Goal: Feedback & Contribution: Submit feedback/report problem

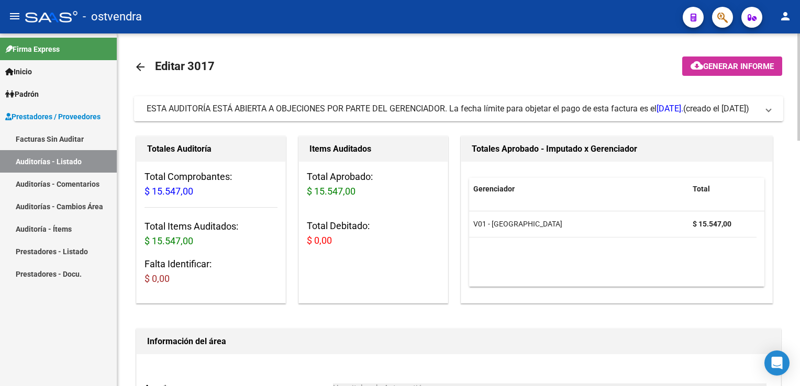
click at [770, 110] on span at bounding box center [768, 109] width 4 height 12
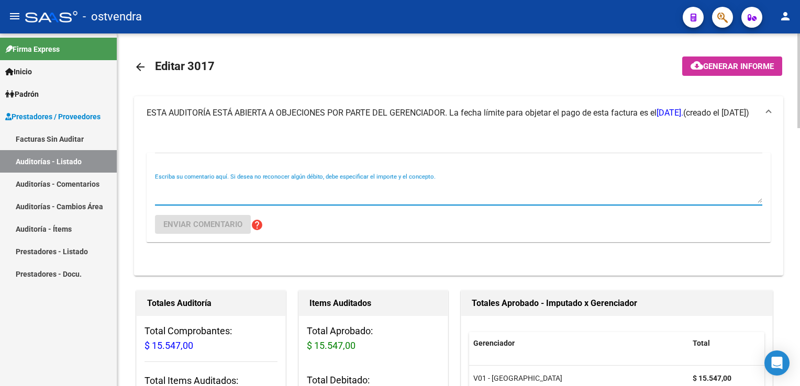
click at [177, 187] on textarea "Escriba su comentario aquí. Si desea no reconocer algún débito, debe especifica…" at bounding box center [458, 192] width 607 height 21
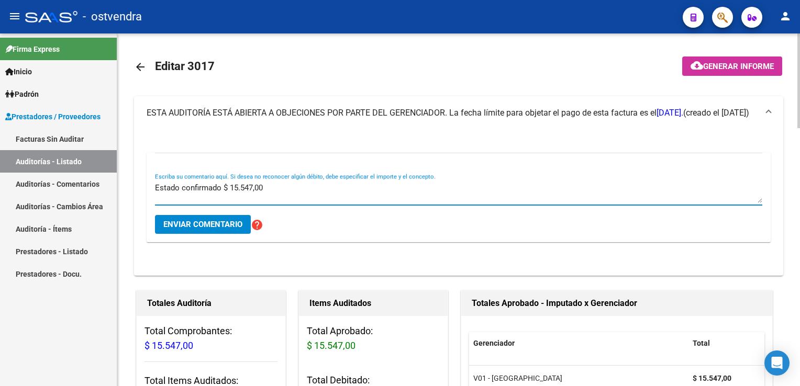
type textarea "Estado confirmado $ 15.547,00"
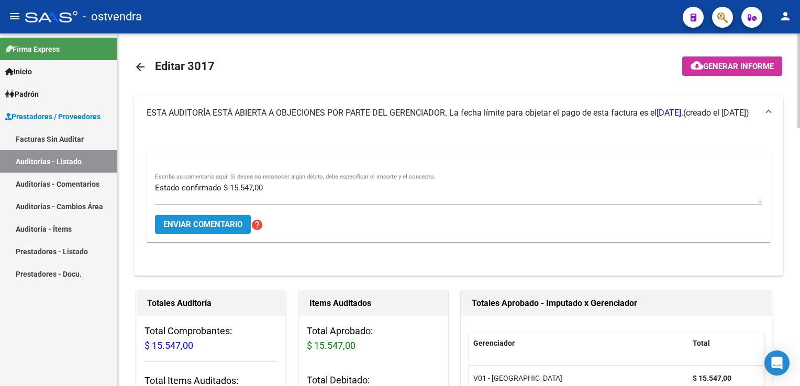
click at [172, 228] on span "Enviar comentario" at bounding box center [202, 224] width 79 height 9
